Goal: Task Accomplishment & Management: Use online tool/utility

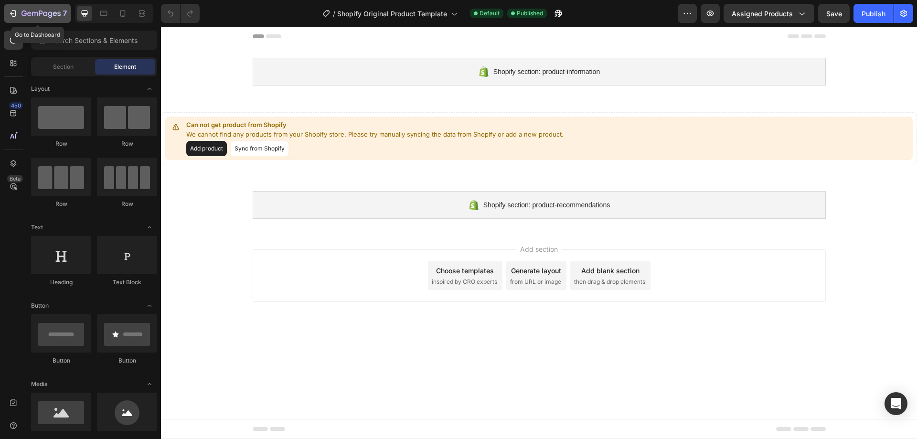
click at [18, 16] on div "7" at bounding box center [37, 13] width 59 height 11
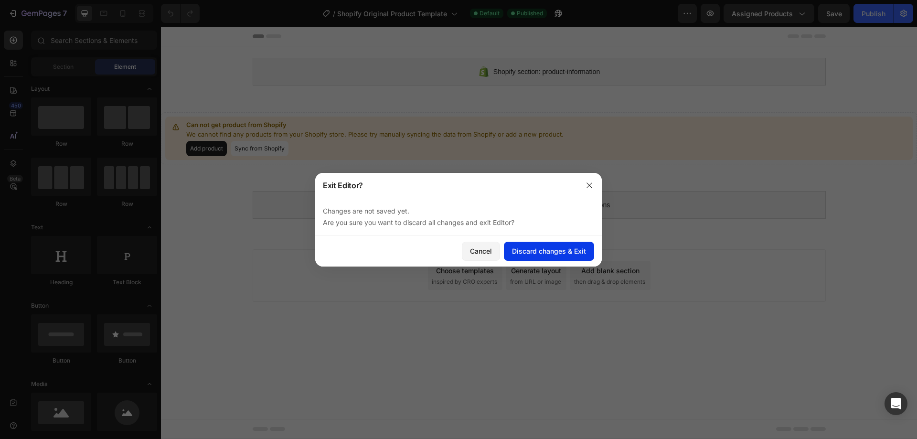
click at [532, 254] on div "Discard changes & Exit" at bounding box center [549, 251] width 74 height 10
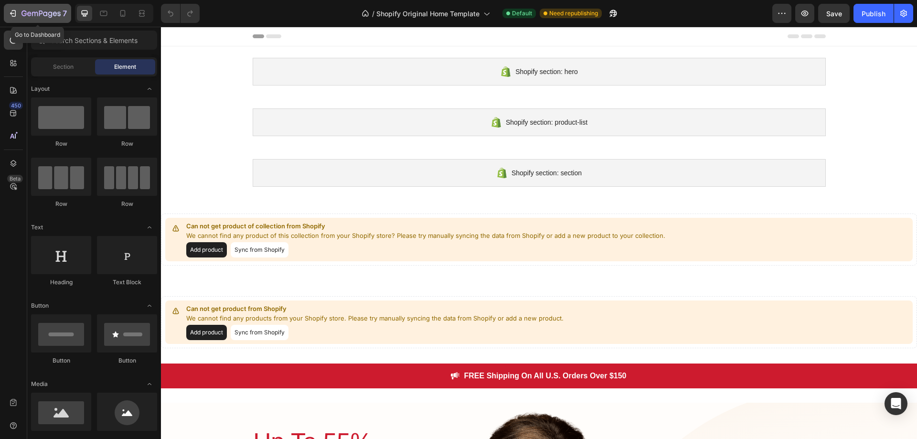
click at [18, 9] on div "7" at bounding box center [37, 13] width 59 height 11
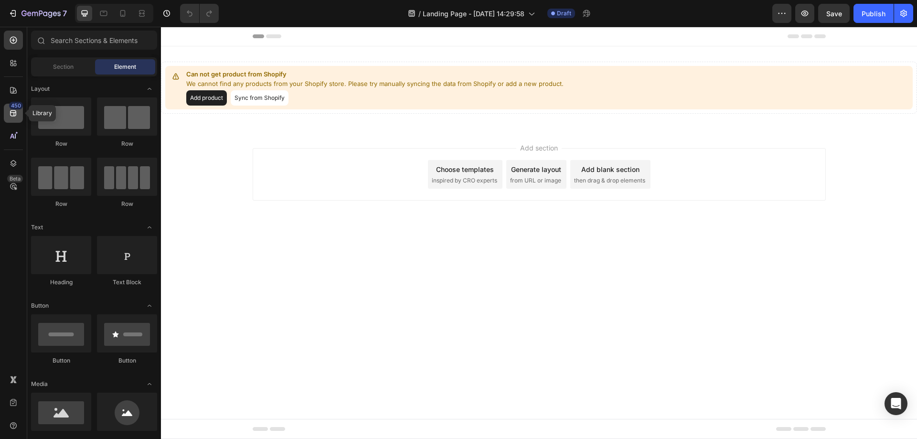
click at [12, 116] on icon at bounding box center [13, 113] width 6 height 6
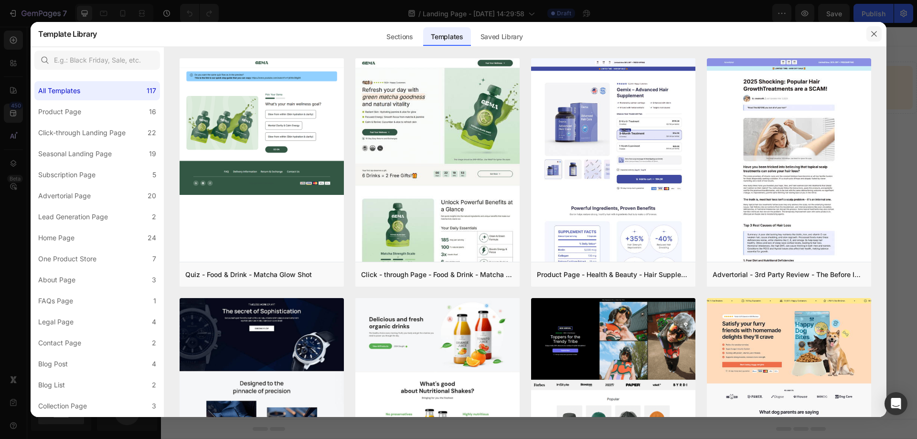
drag, startPoint x: 877, startPoint y: 32, endPoint x: 224, endPoint y: 72, distance: 654.3
click at [877, 32] on icon "button" at bounding box center [874, 34] width 8 height 8
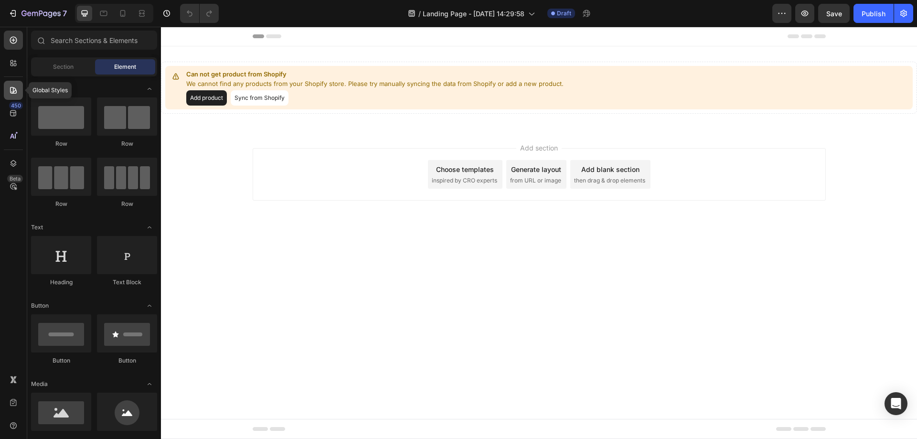
click at [11, 90] on icon at bounding box center [14, 91] width 10 height 10
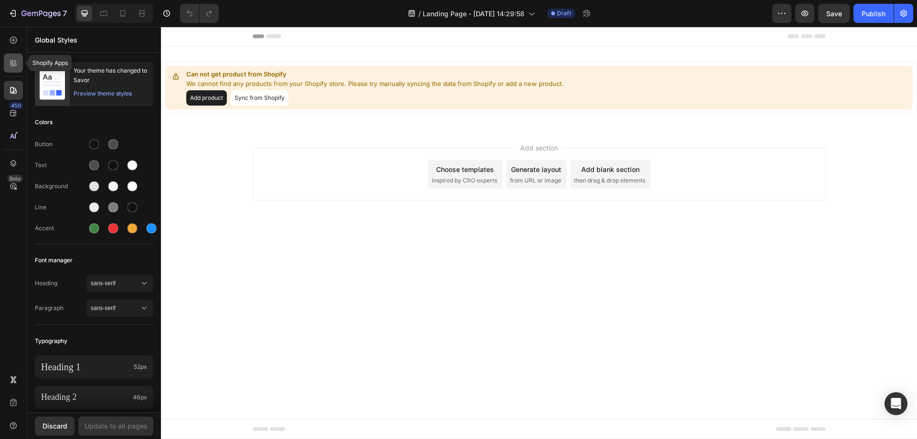
click at [15, 59] on icon at bounding box center [14, 63] width 10 height 10
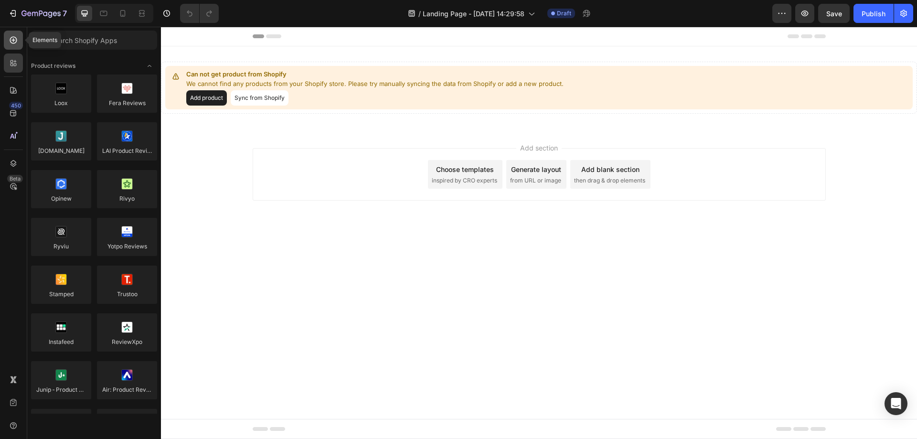
click at [11, 38] on icon at bounding box center [14, 40] width 10 height 10
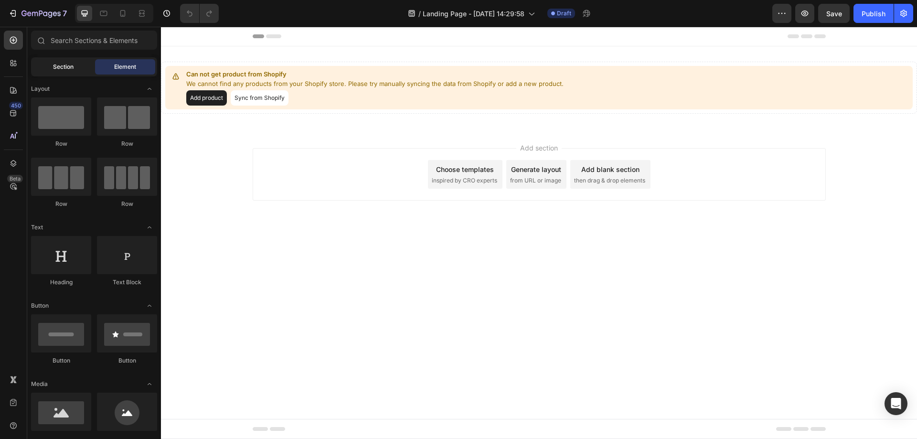
click at [70, 68] on span "Section" at bounding box center [63, 67] width 21 height 9
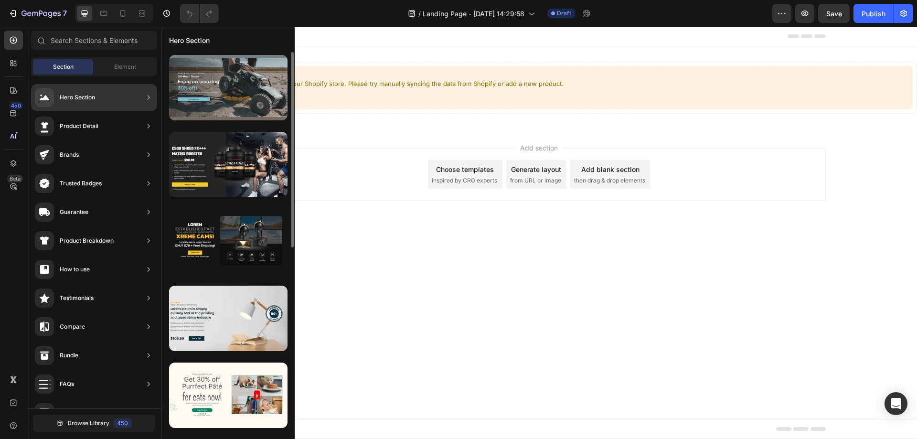
click at [238, 87] on div at bounding box center [228, 87] width 118 height 65
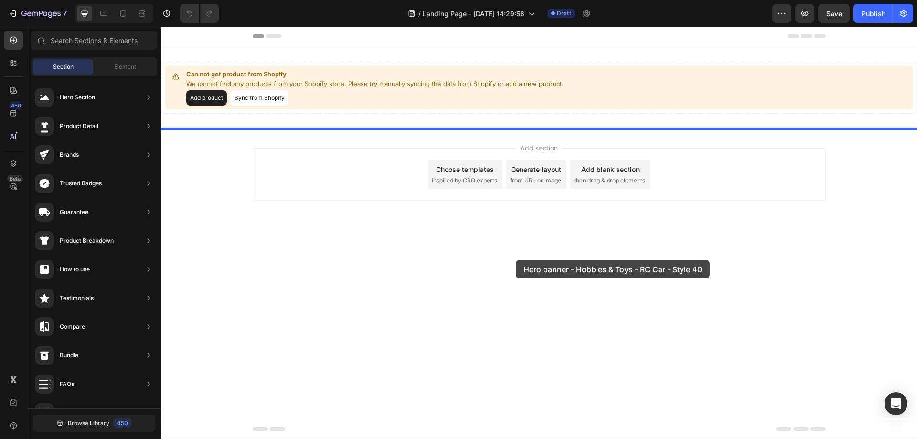
drag, startPoint x: 389, startPoint y: 125, endPoint x: 515, endPoint y: 260, distance: 184.6
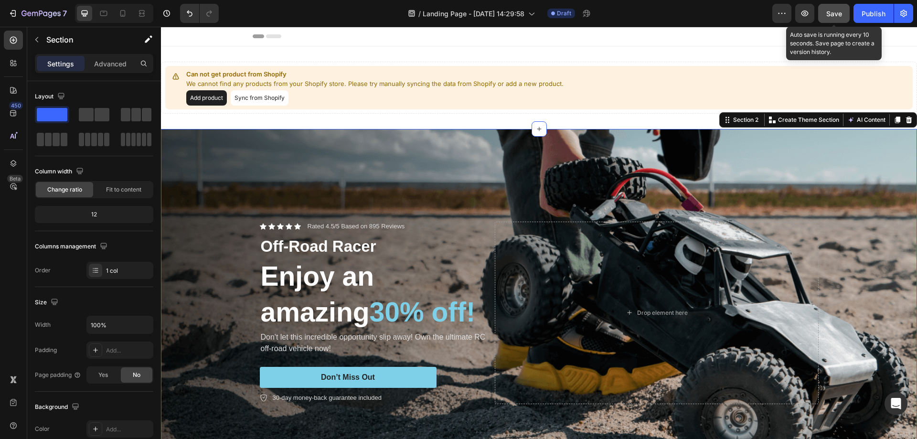
click at [836, 12] on span "Save" at bounding box center [834, 14] width 16 height 8
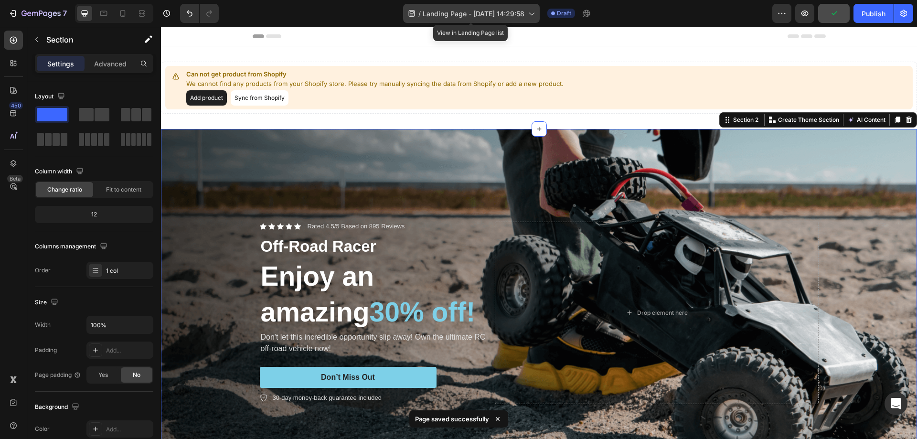
click at [534, 12] on icon at bounding box center [531, 14] width 10 height 10
click at [634, 15] on div "/ Landing Page - Jul 24, 14:29:58 Draft" at bounding box center [499, 13] width 546 height 19
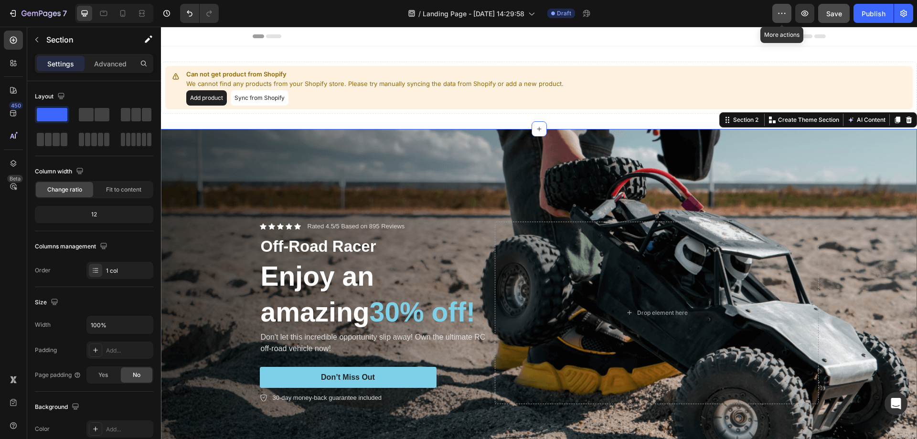
click at [787, 8] on button "button" at bounding box center [781, 13] width 19 height 19
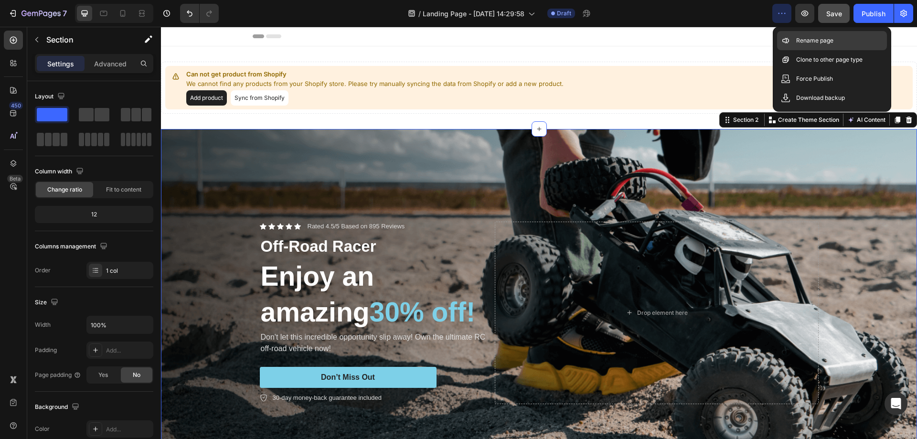
click at [820, 38] on p "Rename page" at bounding box center [814, 41] width 37 height 10
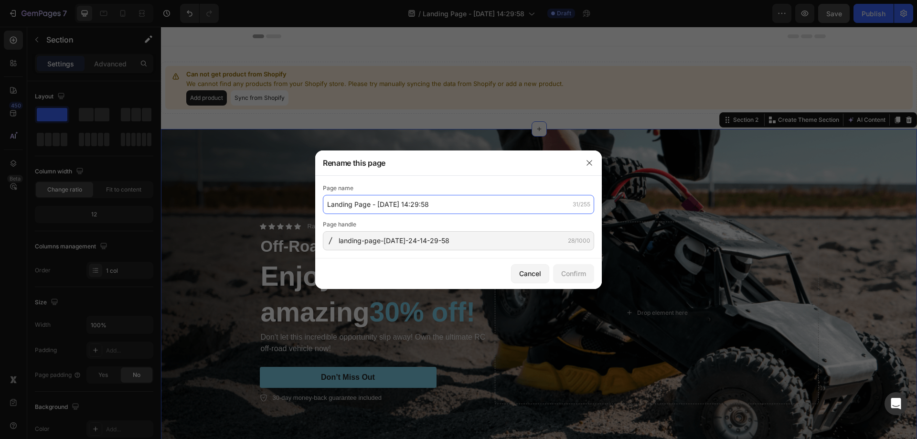
click at [446, 206] on input "Landing Page - Jul 24, 14:29:58" at bounding box center [458, 204] width 271 height 19
type input "Phong xuân test page"
click at [573, 273] on div "Confirm" at bounding box center [573, 273] width 25 height 10
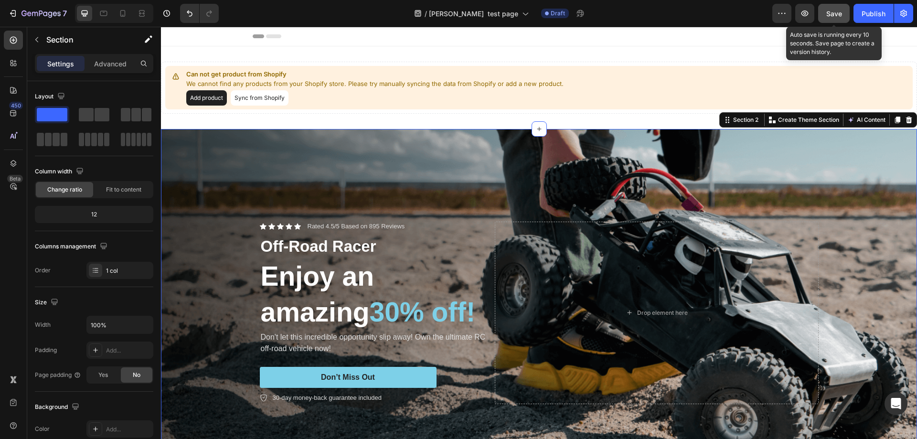
click at [835, 6] on button "Save" at bounding box center [834, 13] width 32 height 19
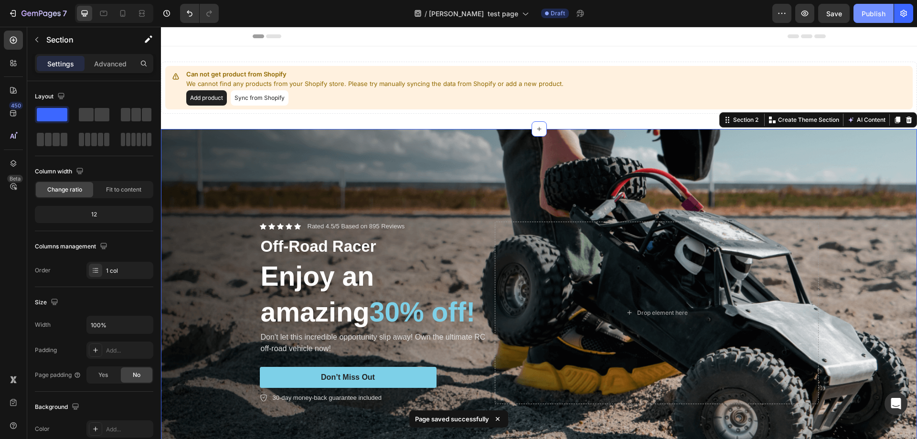
click at [876, 14] on div "Publish" at bounding box center [874, 14] width 24 height 10
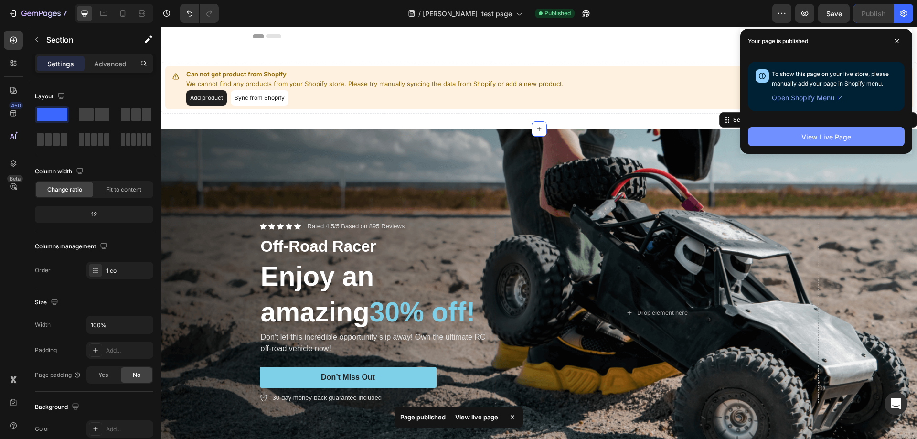
click at [816, 134] on div "View Live Page" at bounding box center [827, 137] width 50 height 10
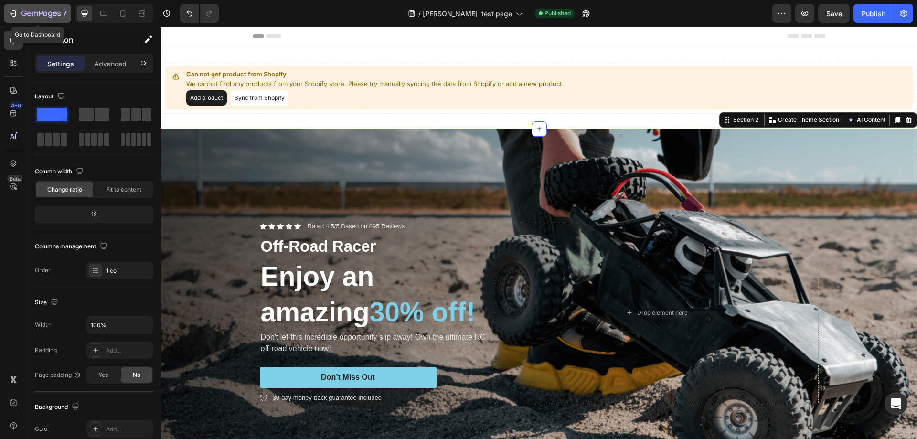
click at [26, 8] on div "7" at bounding box center [43, 13] width 45 height 11
